Goal: Task Accomplishment & Management: Manage account settings

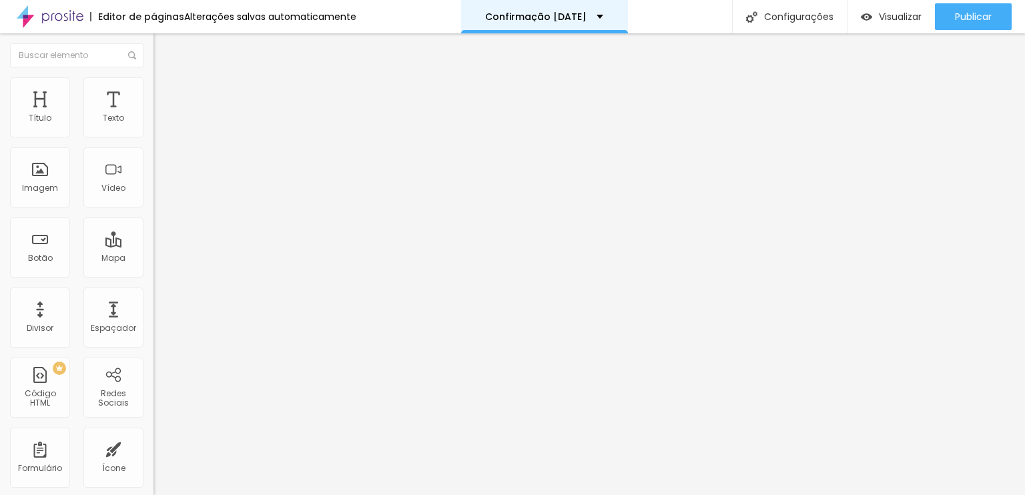
click at [592, 11] on div "Confirmação Natal" at bounding box center [544, 16] width 167 height 33
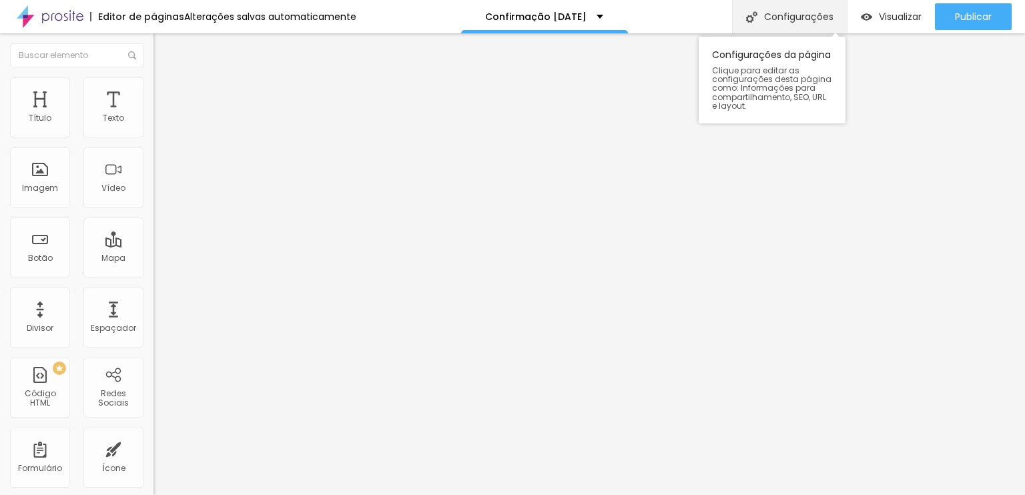
click at [752, 25] on div "Configurações" at bounding box center [789, 16] width 115 height 33
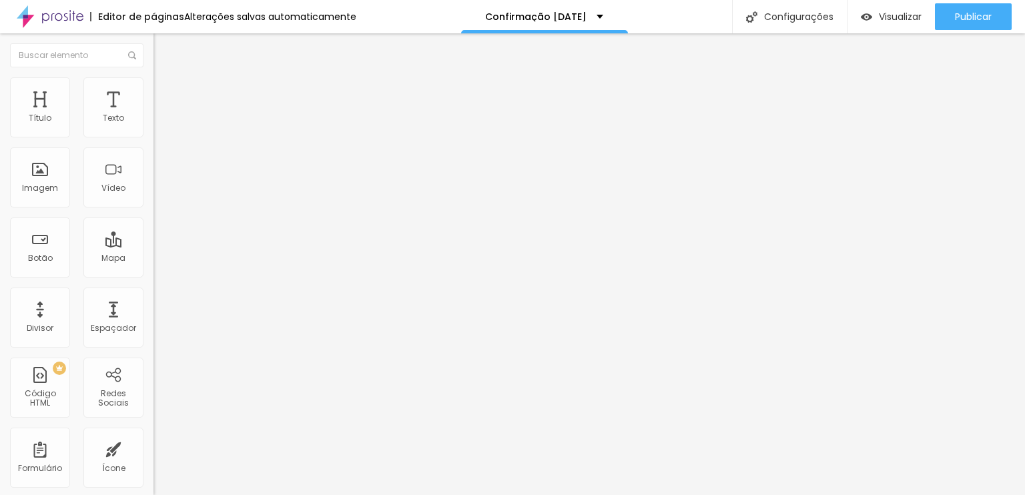
type input "Confirmação Natal Pré Venda"
type input "/confirmacao-natal-pre"
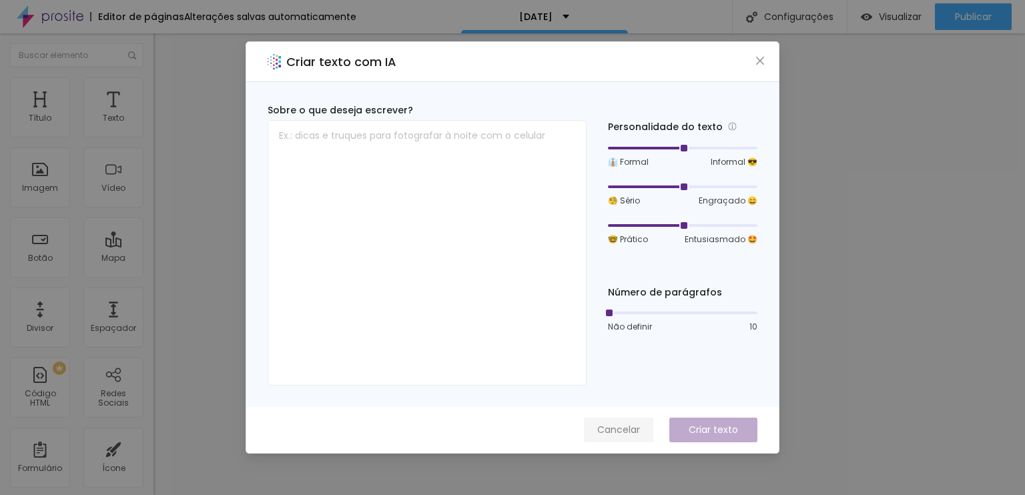
click at [624, 436] on span "Cancelar" at bounding box center [618, 430] width 43 height 14
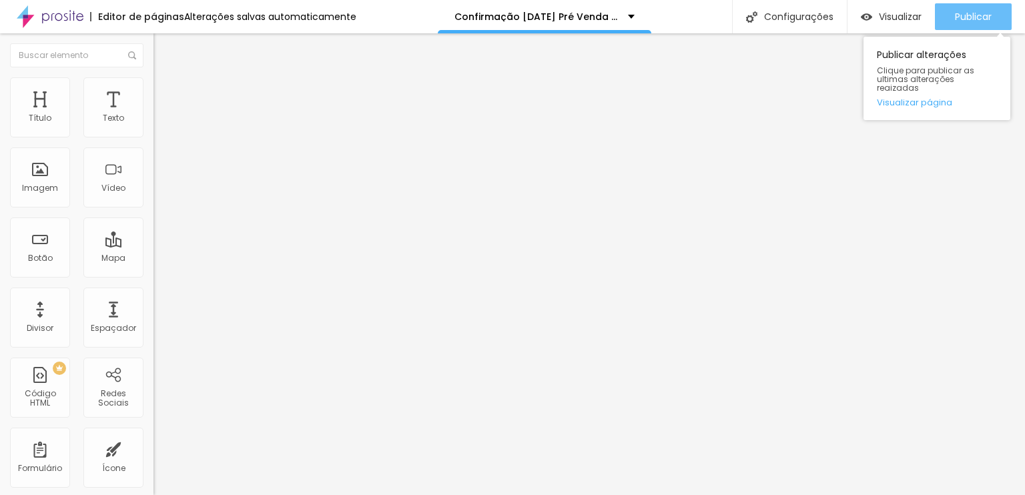
click at [969, 6] on div "Publicar" at bounding box center [973, 16] width 37 height 27
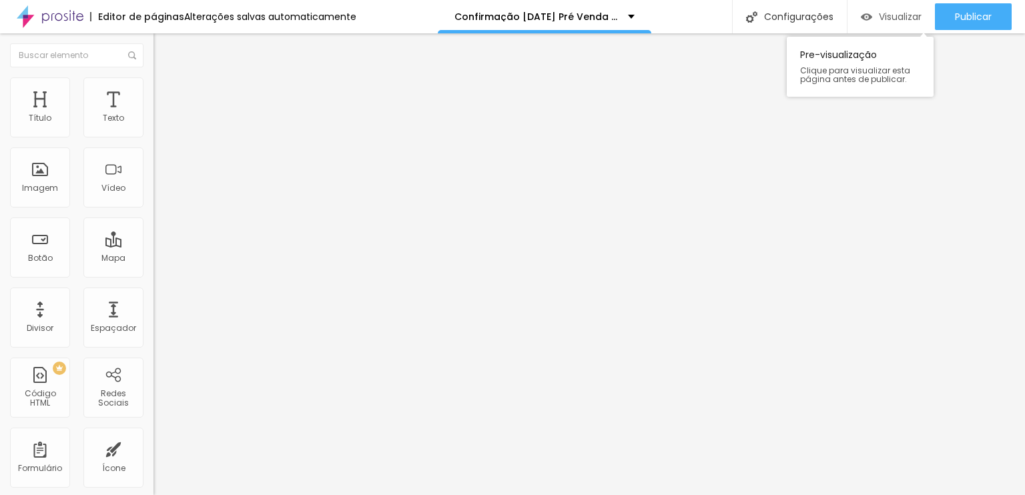
click at [900, 3] on div "Visualizar" at bounding box center [891, 16] width 61 height 27
click at [12, 22] on div at bounding box center [43, 16] width 87 height 33
